Goal: Navigation & Orientation: Find specific page/section

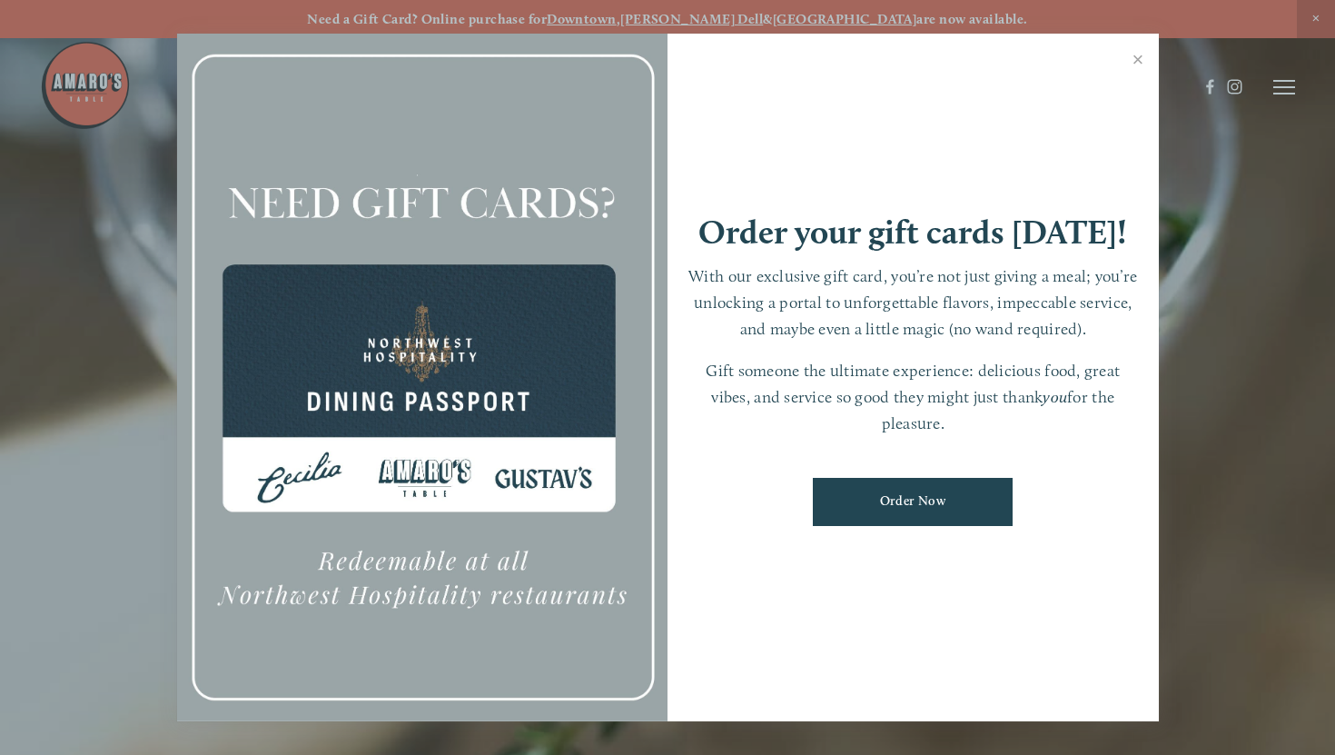
click at [1140, 63] on link "Close" at bounding box center [1137, 61] width 35 height 51
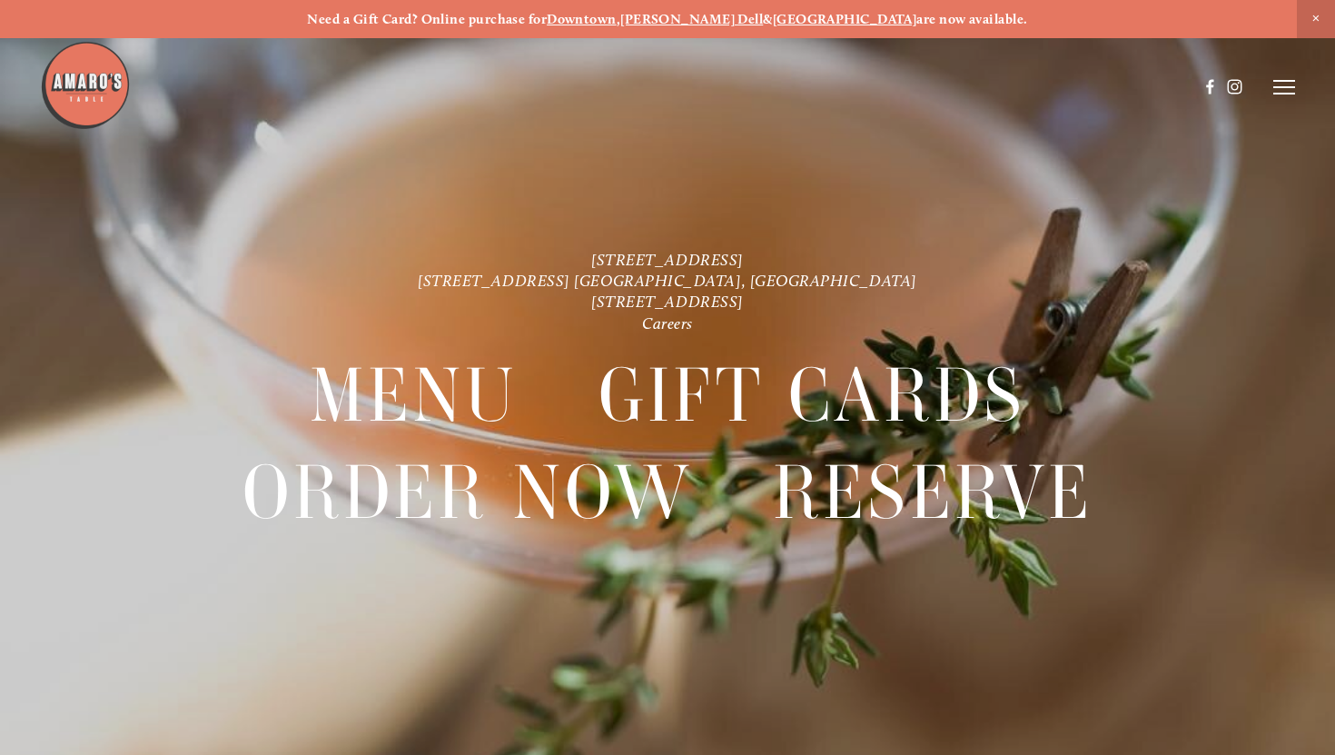
click at [1286, 89] on icon at bounding box center [1284, 87] width 22 height 16
click at [942, 84] on span "Menu" at bounding box center [959, 86] width 34 height 15
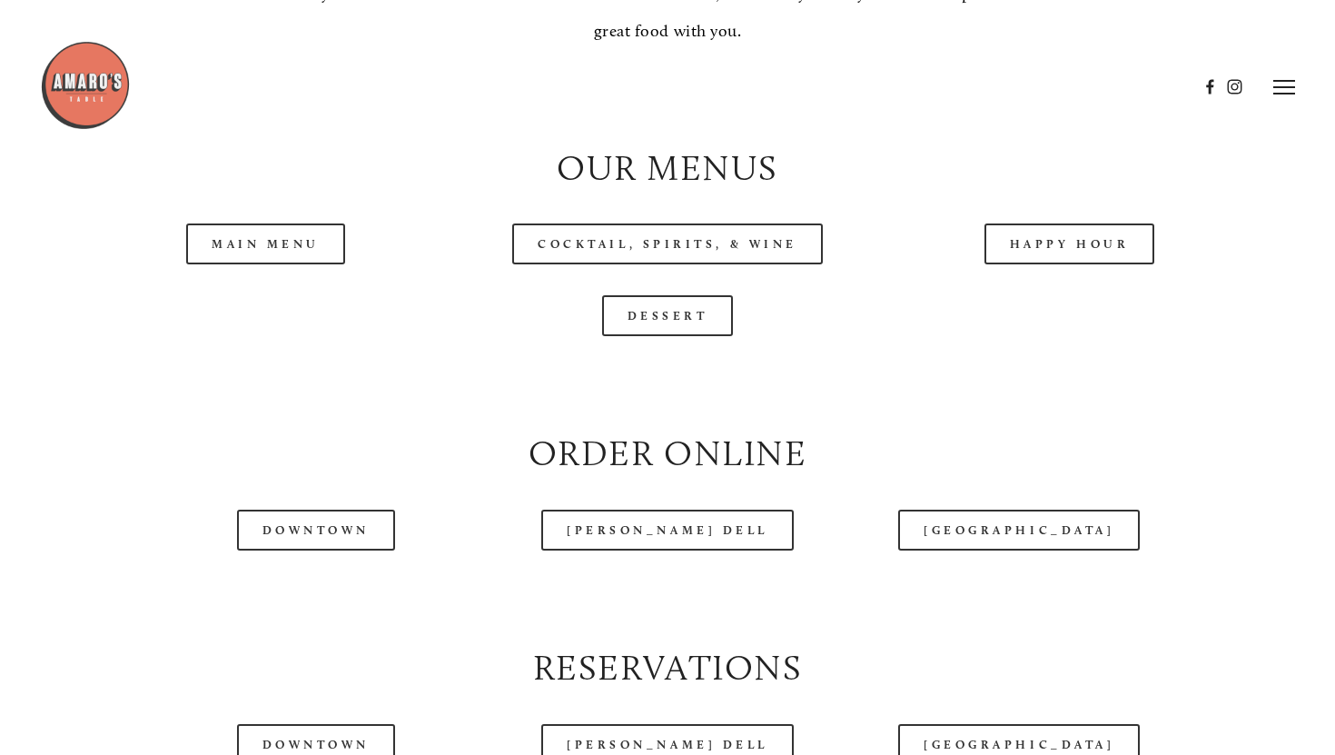
scroll to position [1744, 0]
click at [1074, 265] on link "Happy Hour" at bounding box center [1069, 244] width 171 height 41
click at [258, 265] on link "Main Menu" at bounding box center [265, 244] width 159 height 41
